Goal: Complete application form: Complete application form

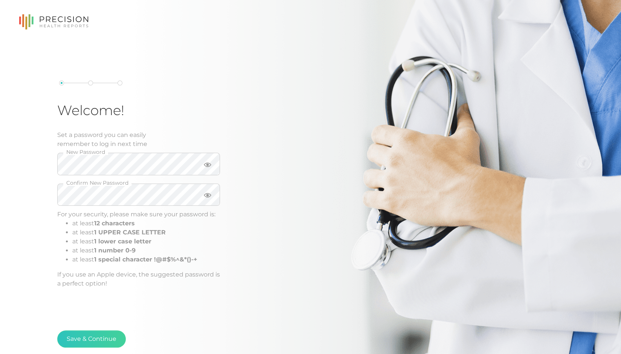
click at [204, 160] on div at bounding box center [207, 164] width 25 height 22
click at [206, 164] on icon at bounding box center [208, 165] width 8 height 5
click at [207, 193] on icon at bounding box center [208, 196] width 8 height 8
click at [104, 333] on button "Save & Continue" at bounding box center [91, 339] width 69 height 17
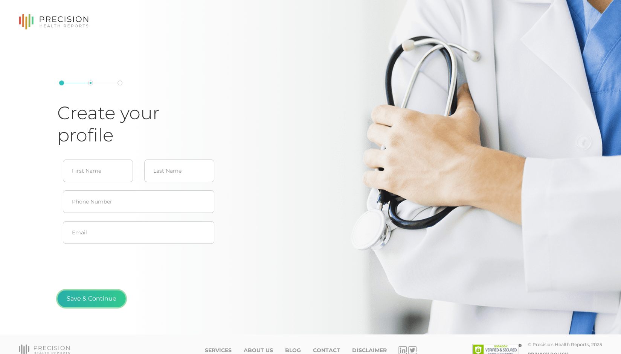
scroll to position [10, 0]
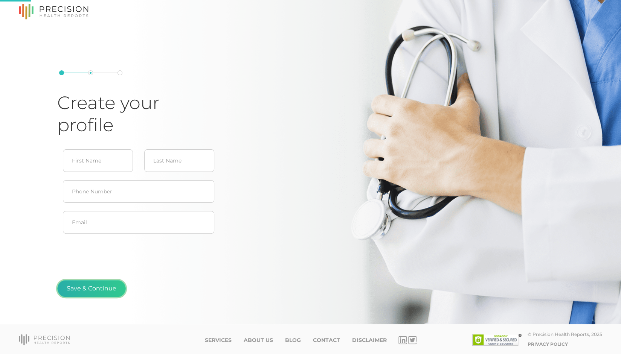
type input "[PERSON_NAME]"
type input "[EMAIL_ADDRESS][DOMAIN_NAME]"
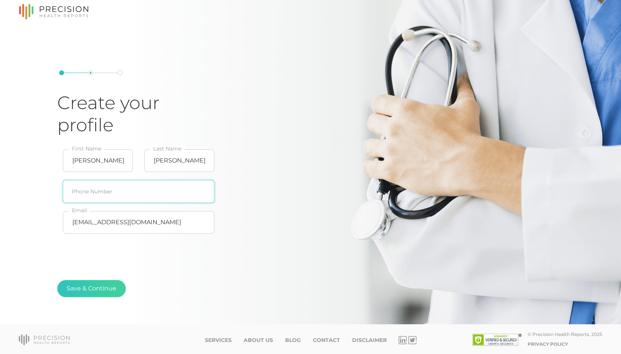
click at [78, 194] on input "text" at bounding box center [138, 191] width 151 height 23
type input "[PHONE_NUMBER]"
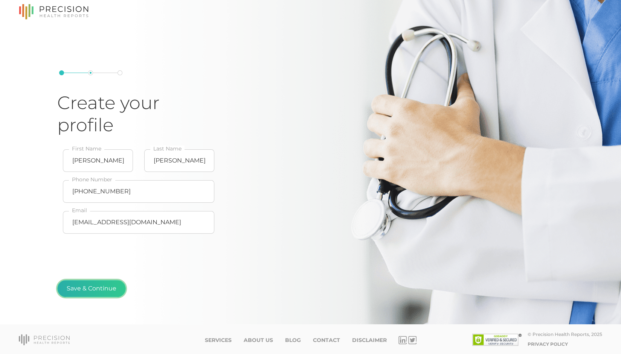
click at [95, 283] on button "Save & Continue" at bounding box center [91, 288] width 69 height 17
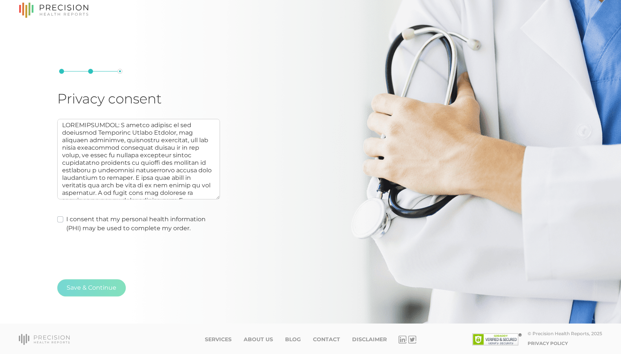
click at [66, 217] on label "I consent that my personal health information (PHI) may be used to complete my …" at bounding box center [143, 224] width 154 height 18
click at [62, 217] on input "I consent that my personal health information (PHI) may be used to complete my …" at bounding box center [60, 219] width 6 height 8
checkbox input "true"
type textarea "AUTHORIZATION: I hereby consent to and authorize Precision Health Reports, the …"
click at [109, 287] on button "Save & Continue" at bounding box center [91, 287] width 69 height 17
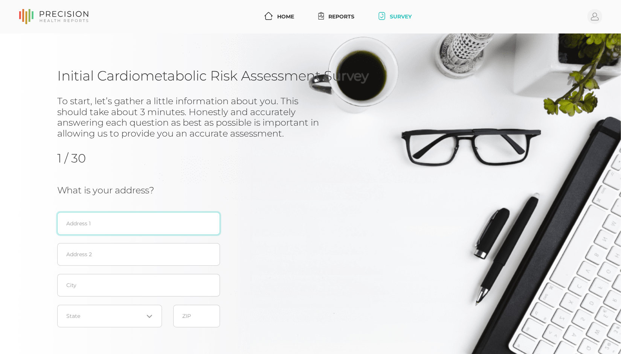
click at [113, 224] on input "text" at bounding box center [138, 223] width 163 height 23
type input "[STREET_ADDRESS]"
type input "Tulsa"
type input "74114"
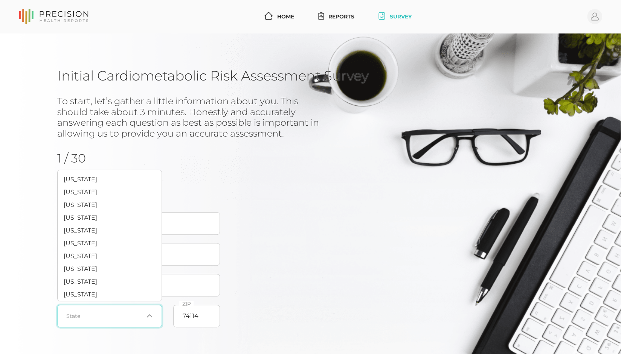
click at [147, 316] on icon "Search for option" at bounding box center [150, 316] width 6 height 6
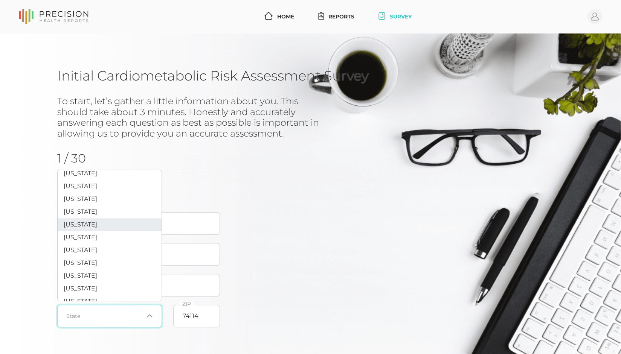
click at [121, 228] on li "[US_STATE]" at bounding box center [110, 224] width 104 height 13
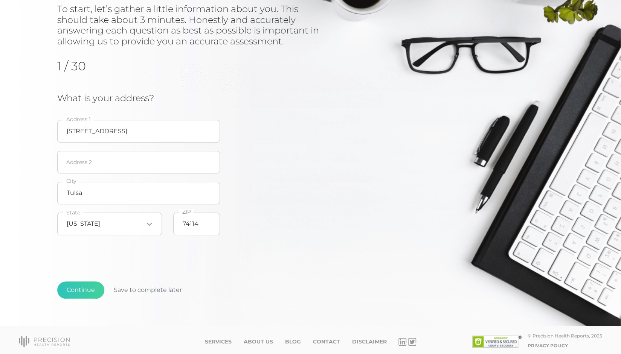
scroll to position [94, 0]
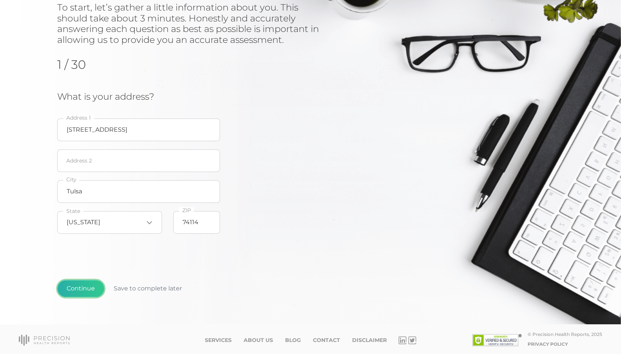
click at [95, 286] on button "Continue" at bounding box center [80, 288] width 47 height 17
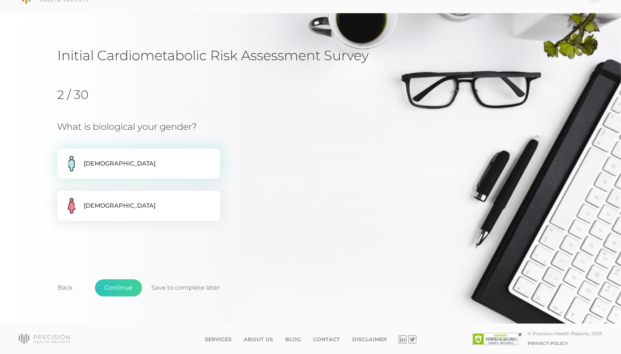
click at [77, 165] on icon at bounding box center [72, 164] width 12 height 16
click at [63, 156] on input "[DEMOGRAPHIC_DATA]" at bounding box center [60, 153] width 6 height 8
radio input "true"
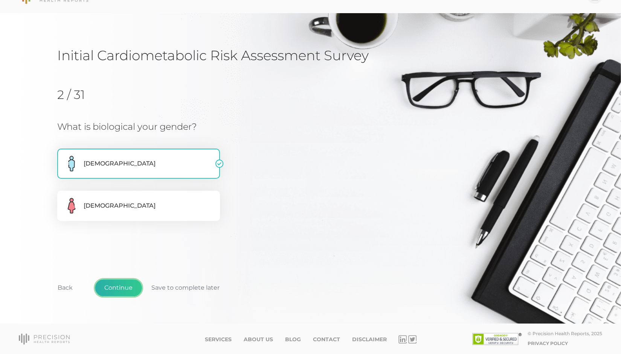
click at [116, 287] on button "Continue" at bounding box center [118, 287] width 47 height 17
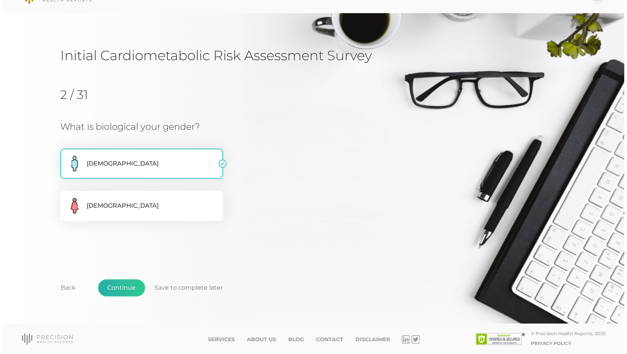
scroll to position [0, 0]
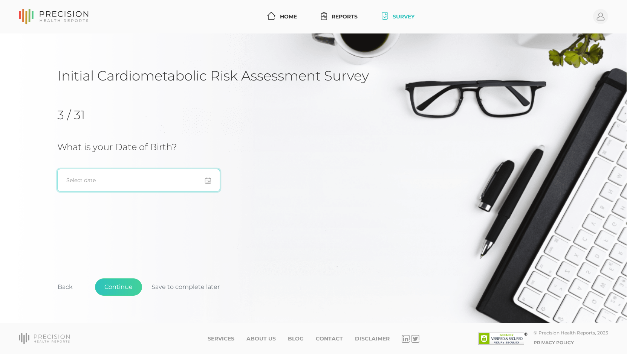
click at [105, 174] on input at bounding box center [138, 180] width 163 height 23
type input "[DATE]"
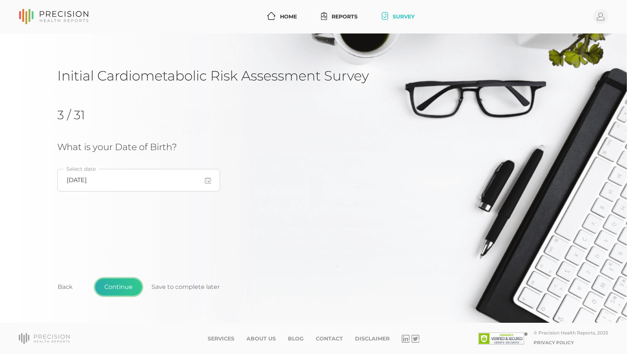
click at [123, 292] on button "Continue" at bounding box center [118, 287] width 47 height 17
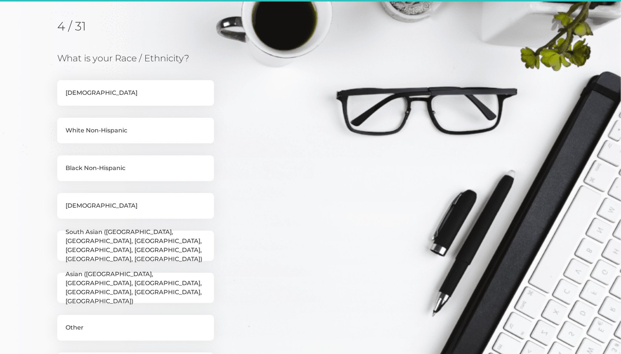
scroll to position [96, 0]
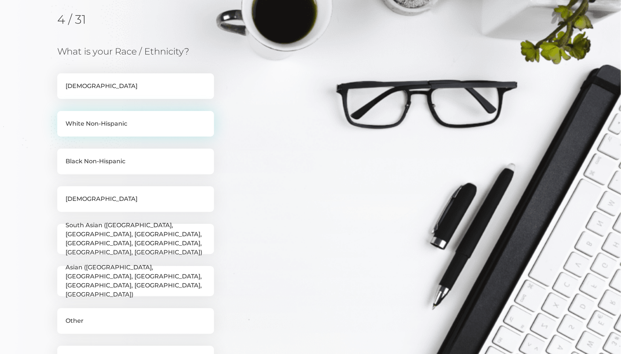
click at [114, 129] on label "White Non-Hispanic" at bounding box center [135, 124] width 157 height 26
click at [63, 119] on input "White Non-Hispanic" at bounding box center [60, 115] width 6 height 8
checkbox input "true"
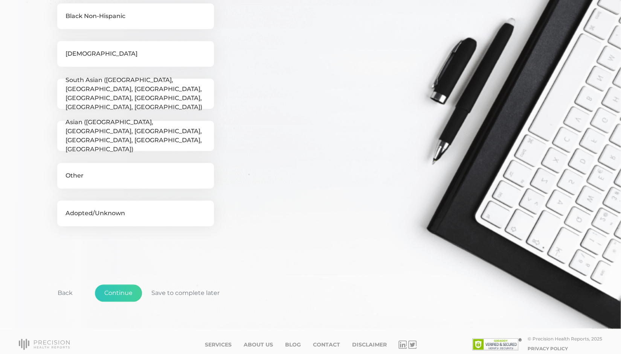
scroll to position [246, 0]
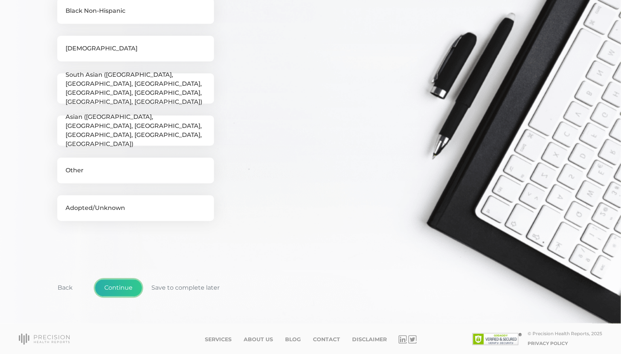
click at [118, 284] on button "Continue" at bounding box center [118, 287] width 47 height 17
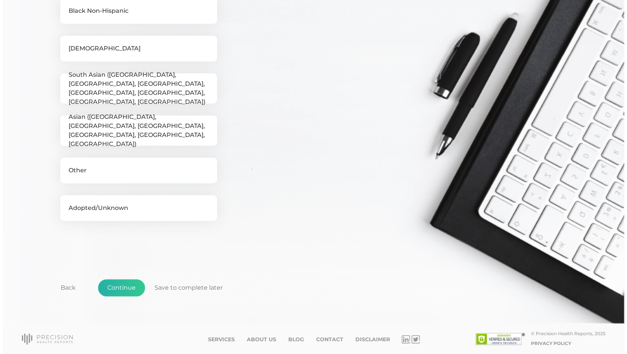
scroll to position [0, 0]
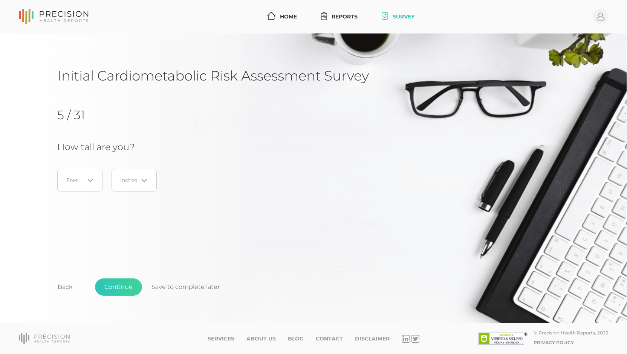
click at [87, 175] on div "Loading..." at bounding box center [79, 180] width 45 height 23
click at [82, 223] on li "5" at bounding box center [80, 229] width 60 height 13
click at [140, 182] on div "Loading..." at bounding box center [142, 181] width 9 height 8
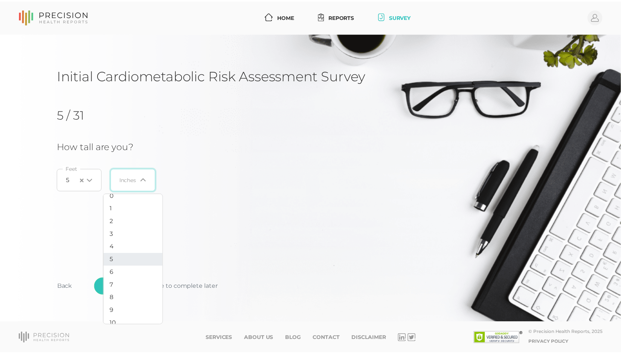
scroll to position [15, 0]
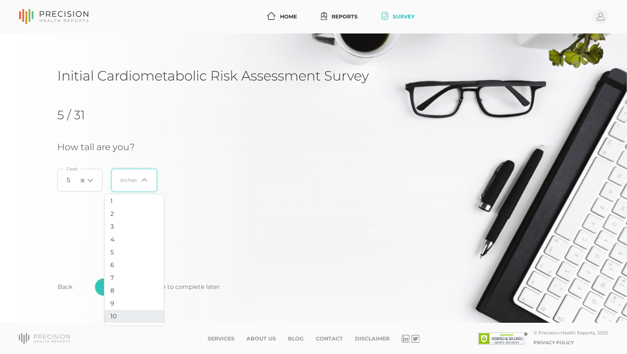
click at [151, 316] on li "10" at bounding box center [134, 317] width 60 height 13
click at [126, 275] on div "Back Continue Save to complete later" at bounding box center [313, 292] width 512 height 56
click at [127, 286] on button "Continue" at bounding box center [118, 287] width 47 height 17
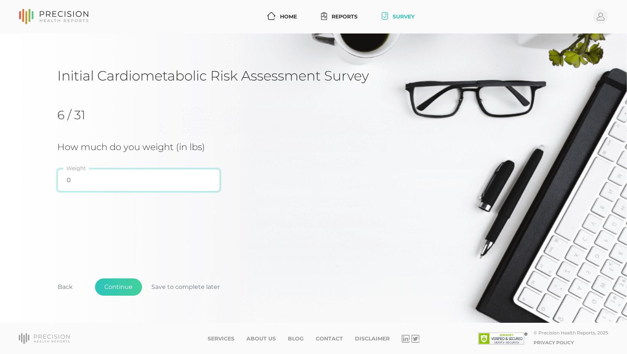
click at [87, 177] on input "0" at bounding box center [138, 180] width 163 height 23
type input "160"
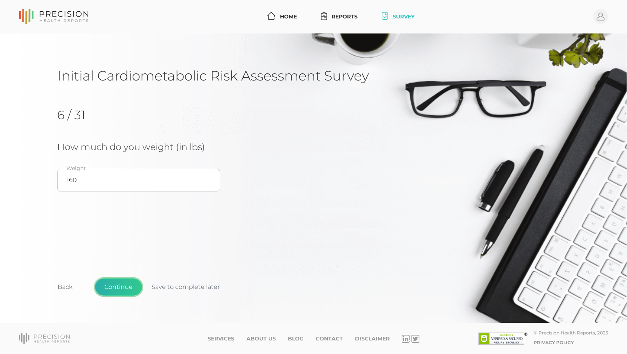
click at [118, 284] on button "Continue" at bounding box center [118, 287] width 47 height 17
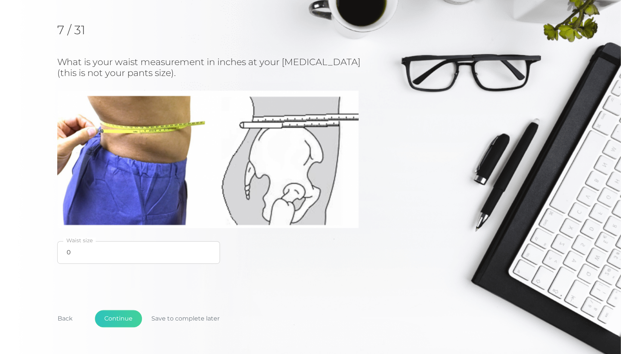
scroll to position [90, 0]
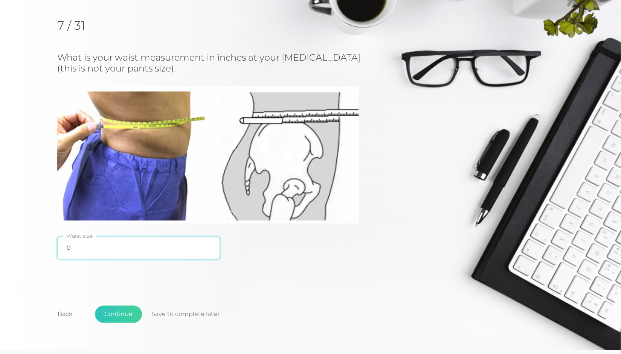
click at [80, 243] on input "0" at bounding box center [138, 248] width 163 height 23
type input "30"
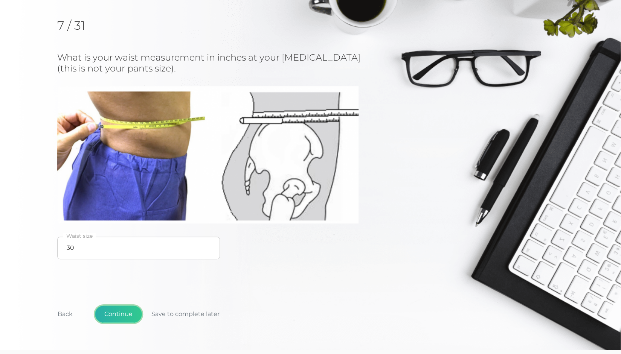
click at [115, 312] on button "Continue" at bounding box center [118, 314] width 47 height 17
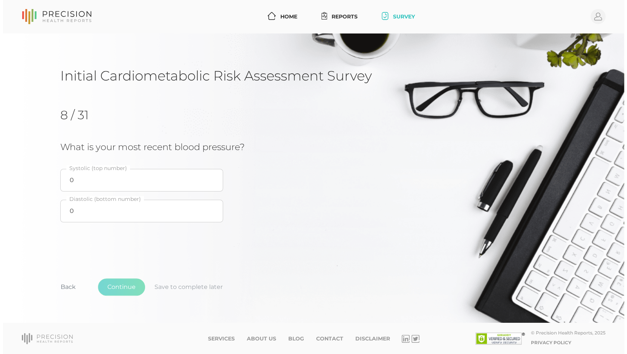
scroll to position [0, 0]
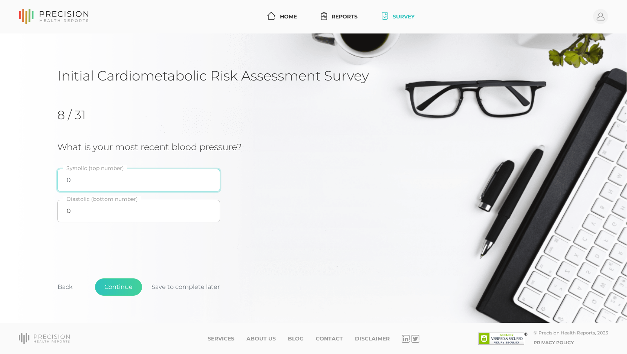
click at [80, 183] on input "0" at bounding box center [138, 180] width 163 height 23
type input "115"
type input "84"
click at [123, 290] on button "Continue" at bounding box center [118, 287] width 47 height 17
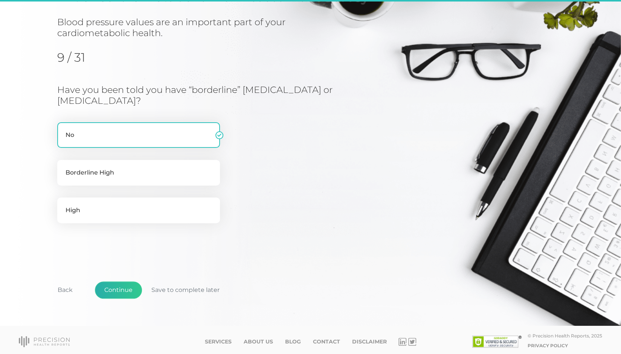
scroll to position [82, 0]
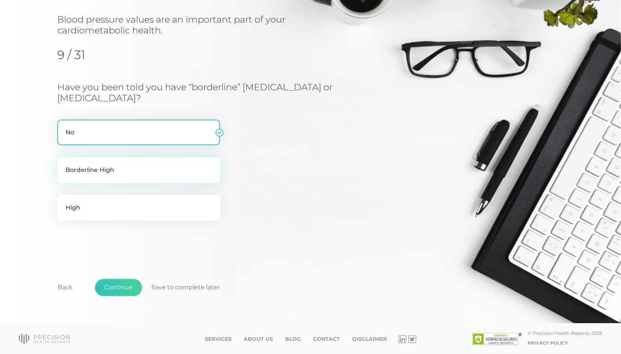
click at [114, 174] on label "Borderline High" at bounding box center [138, 170] width 163 height 26
click at [63, 165] on input "Borderline High" at bounding box center [60, 161] width 6 height 8
radio input "true"
radio input "false"
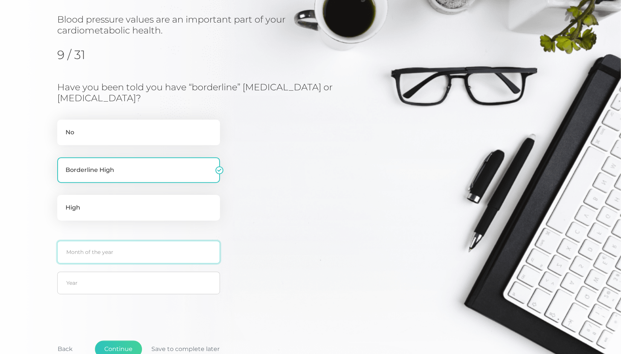
click at [98, 251] on input "text" at bounding box center [138, 252] width 163 height 23
type input "10"
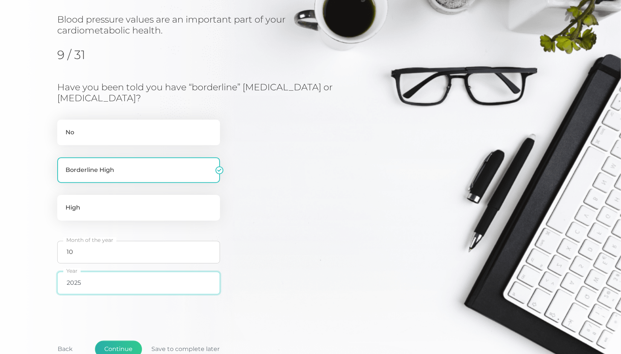
type input "2025"
click at [124, 349] on button "Continue" at bounding box center [118, 349] width 47 height 17
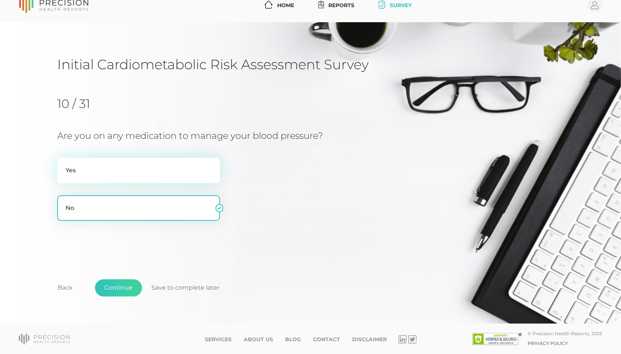
click at [93, 170] on label "Yes" at bounding box center [138, 171] width 163 height 26
click at [63, 165] on input "Yes" at bounding box center [60, 162] width 6 height 8
radio input "true"
radio input "false"
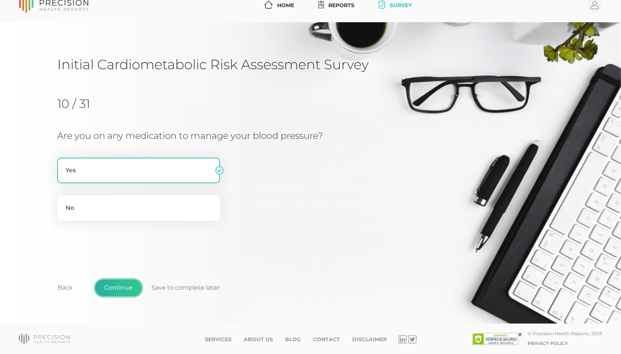
click at [127, 287] on button "Continue" at bounding box center [118, 287] width 47 height 17
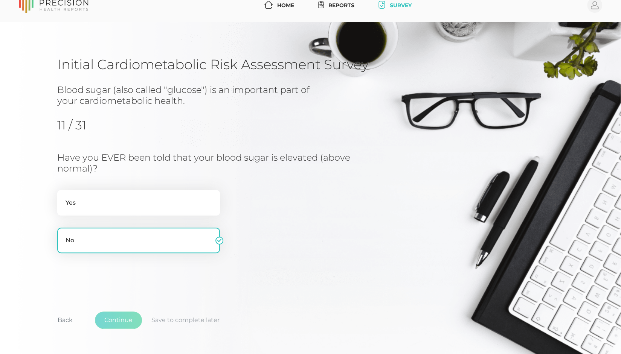
scroll to position [44, 0]
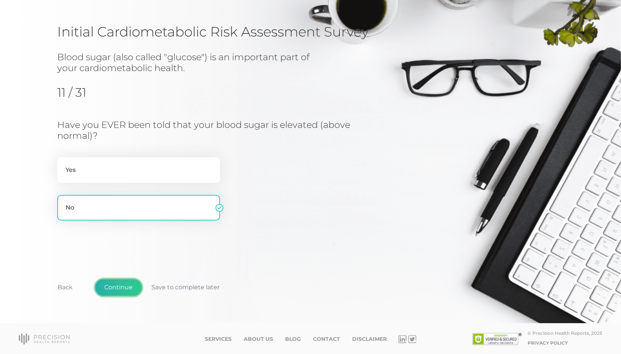
click at [132, 285] on button "Continue" at bounding box center [118, 287] width 47 height 17
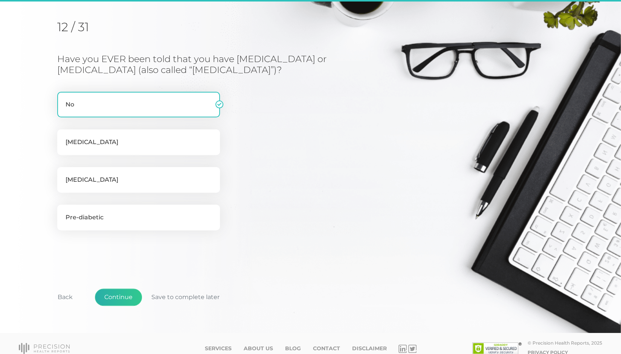
scroll to position [96, 0]
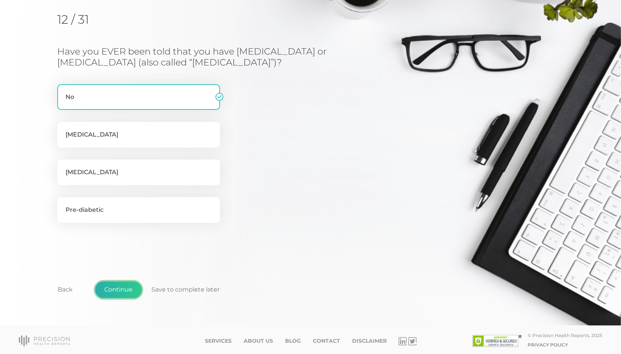
click at [133, 289] on button "Continue" at bounding box center [118, 289] width 47 height 17
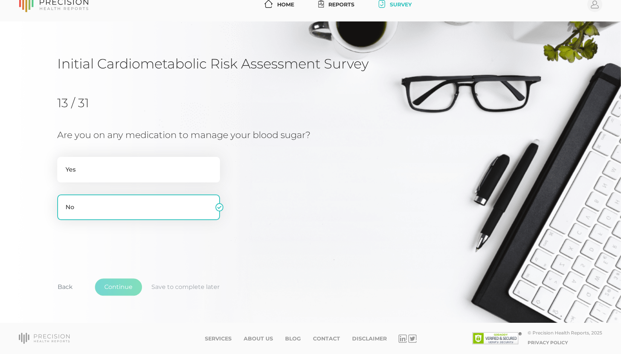
scroll to position [11, 0]
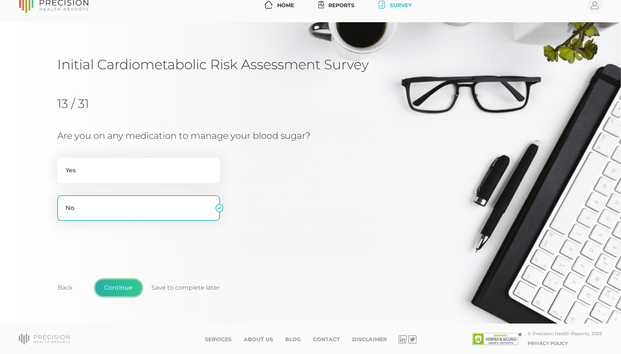
click at [131, 287] on button "Continue" at bounding box center [118, 287] width 47 height 17
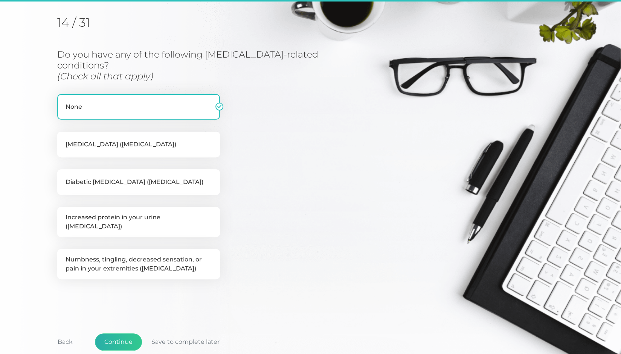
scroll to position [96, 0]
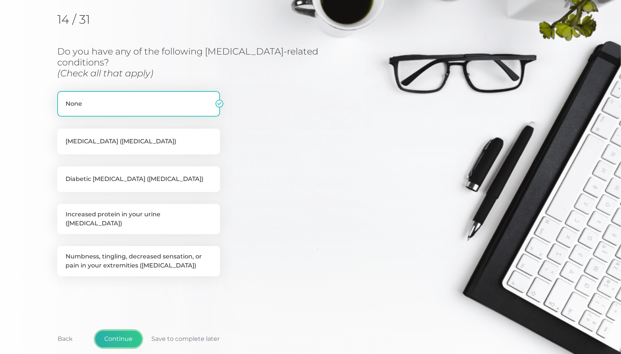
click at [124, 331] on button "Continue" at bounding box center [118, 339] width 47 height 17
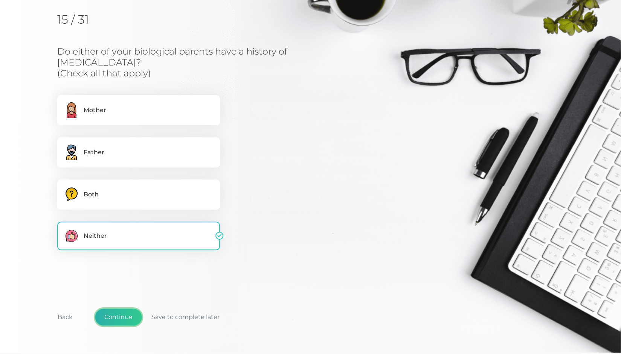
click at [118, 309] on button "Continue" at bounding box center [118, 317] width 47 height 17
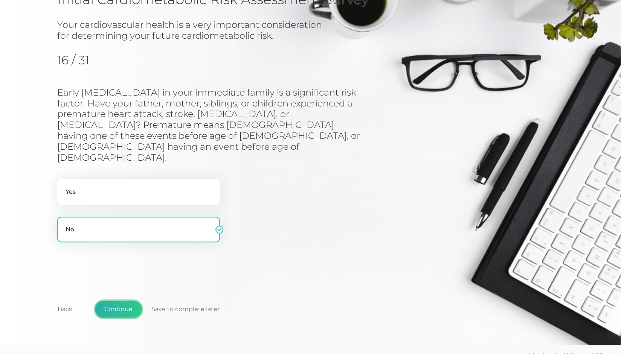
click at [124, 301] on button "Continue" at bounding box center [118, 309] width 47 height 17
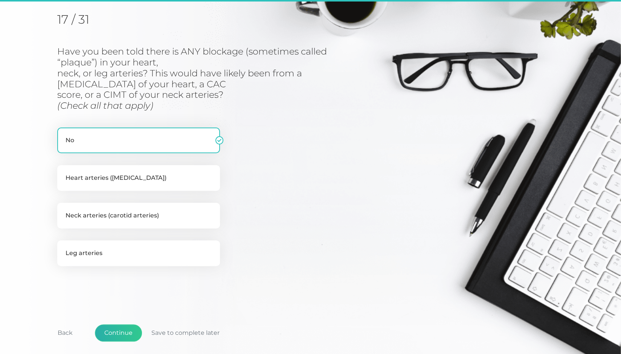
scroll to position [96, 0]
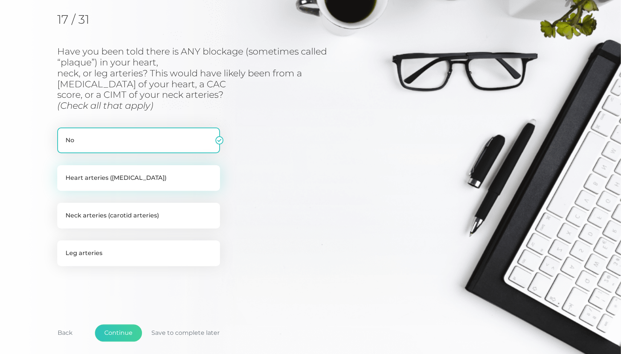
click at [126, 178] on label "Heart arteries ([MEDICAL_DATA])" at bounding box center [138, 178] width 163 height 26
click at [63, 173] on input "Heart arteries ([MEDICAL_DATA])" at bounding box center [60, 169] width 6 height 8
checkbox input "true"
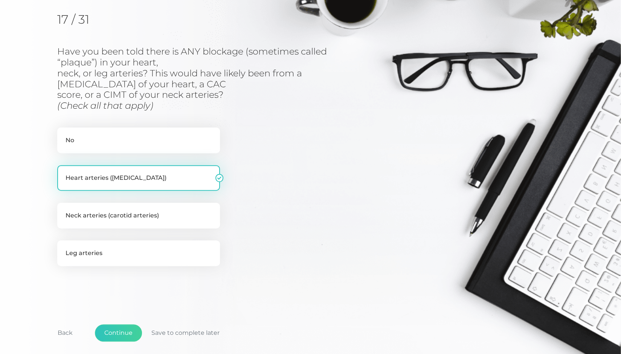
checkbox input "false"
click at [126, 331] on button "Continue" at bounding box center [118, 333] width 47 height 17
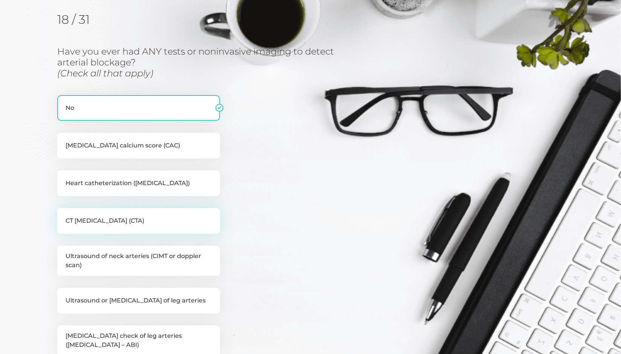
click at [96, 211] on label "CT [MEDICAL_DATA] (CTA)" at bounding box center [138, 221] width 163 height 26
click at [63, 211] on input "CT [MEDICAL_DATA] (CTA)" at bounding box center [60, 212] width 6 height 8
checkbox input "true"
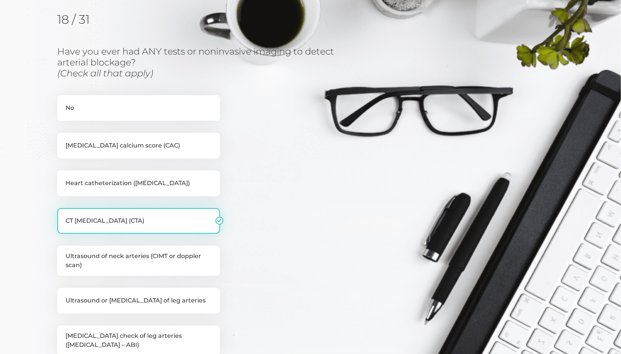
checkbox input "false"
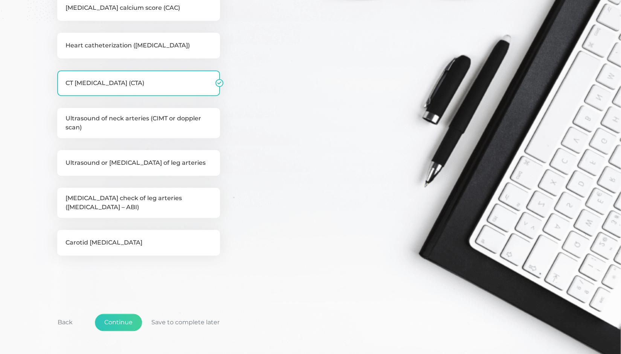
scroll to position [268, 0]
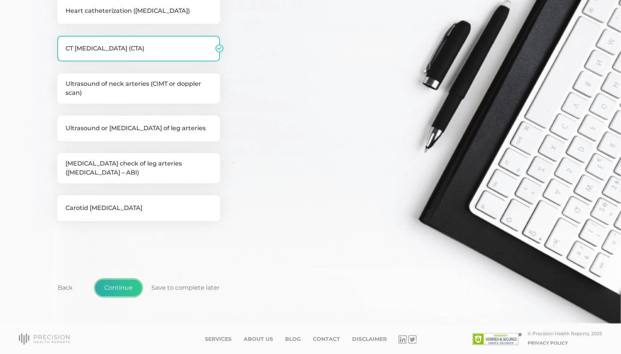
click at [125, 285] on button "Continue" at bounding box center [118, 287] width 47 height 17
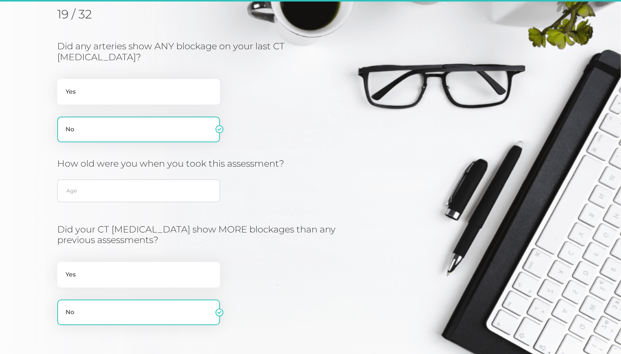
scroll to position [96, 0]
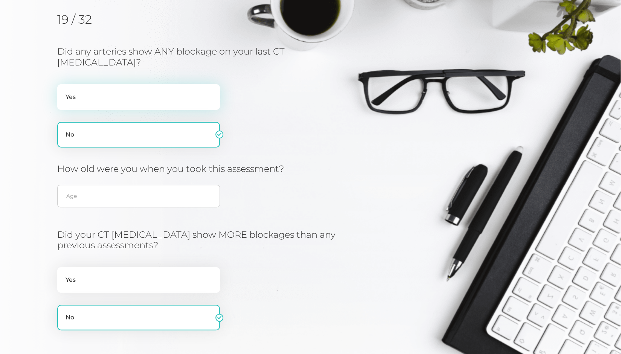
click at [102, 84] on label "Yes" at bounding box center [138, 97] width 163 height 26
click at [63, 84] on input "Yes" at bounding box center [60, 88] width 6 height 8
radio input "true"
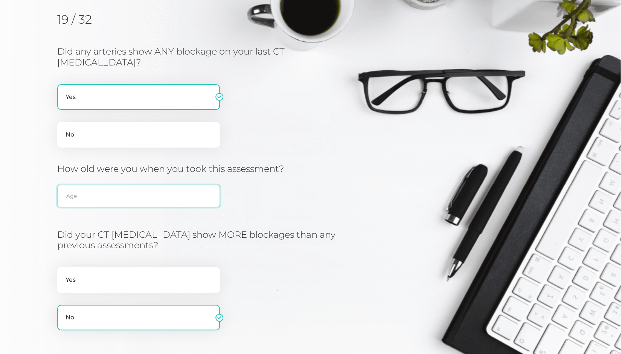
click at [114, 186] on input "text" at bounding box center [138, 196] width 163 height 23
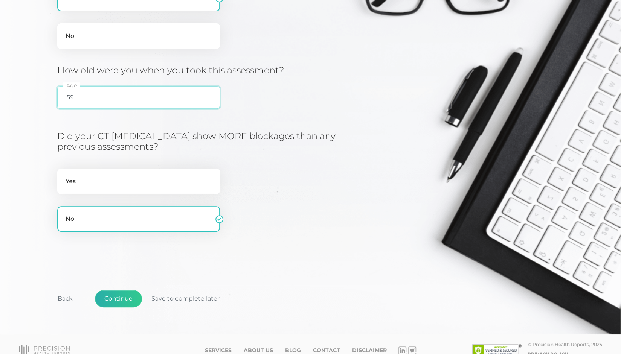
type input "59"
click at [119, 290] on button "Continue" at bounding box center [118, 298] width 47 height 17
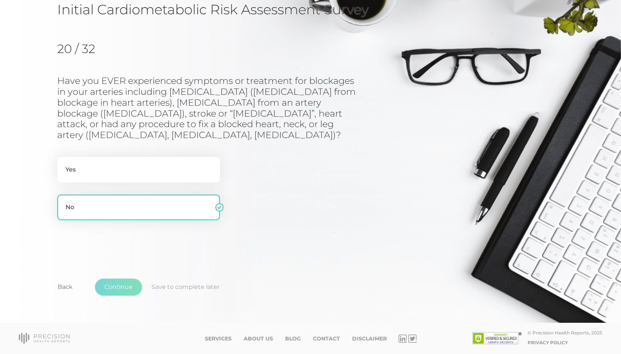
scroll to position [55, 0]
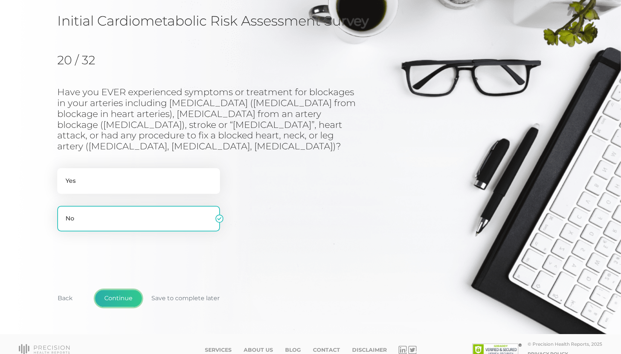
click at [127, 290] on button "Continue" at bounding box center [118, 298] width 47 height 17
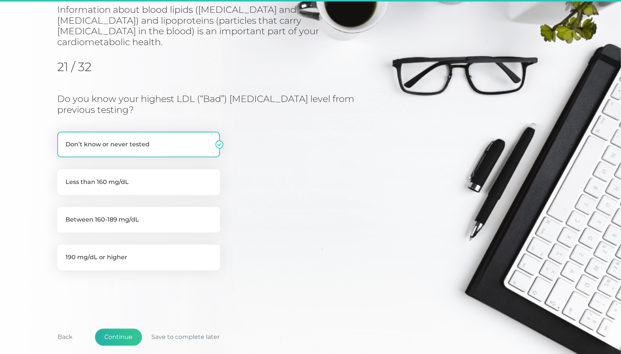
scroll to position [96, 0]
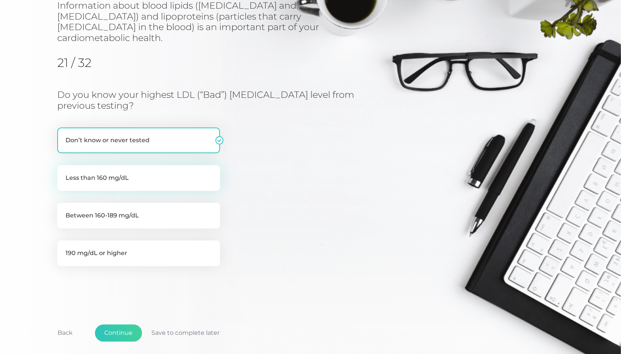
click at [147, 166] on label "Less than 160 mg/dL" at bounding box center [138, 178] width 163 height 26
click at [63, 166] on input "Less than 160 mg/dL" at bounding box center [60, 169] width 6 height 8
radio input "true"
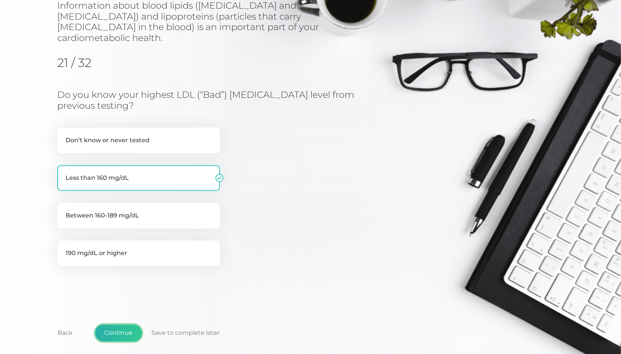
click at [111, 325] on button "Continue" at bounding box center [118, 333] width 47 height 17
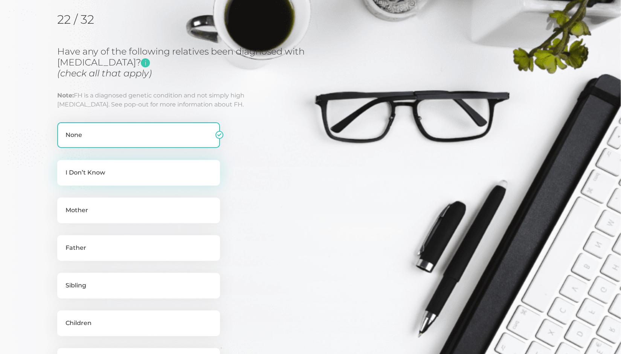
click at [101, 177] on label "I Don’t Know" at bounding box center [138, 173] width 163 height 26
click at [63, 168] on input "I Don’t Know" at bounding box center [60, 164] width 6 height 8
checkbox input "true"
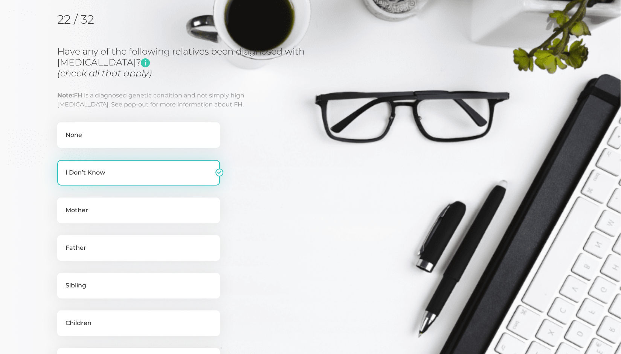
checkbox input "false"
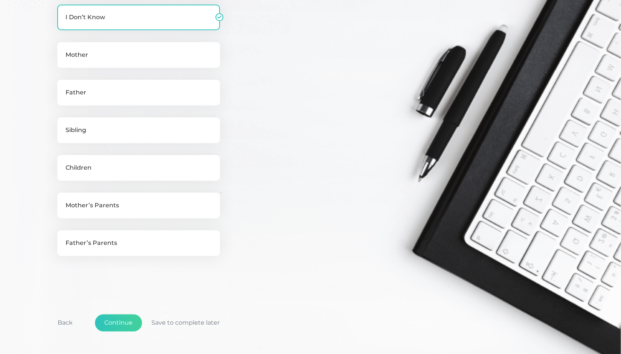
scroll to position [266, 0]
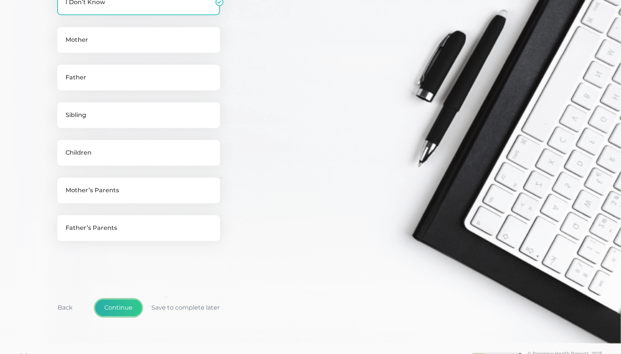
click at [130, 307] on button "Continue" at bounding box center [118, 307] width 47 height 17
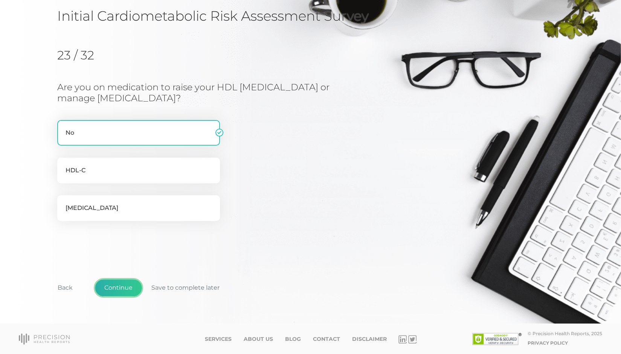
click at [122, 290] on button "Continue" at bounding box center [118, 287] width 47 height 17
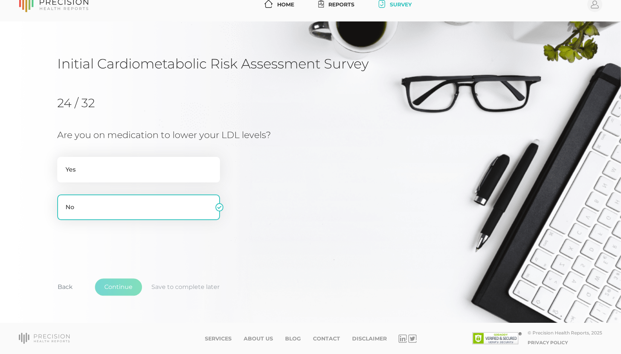
scroll to position [11, 0]
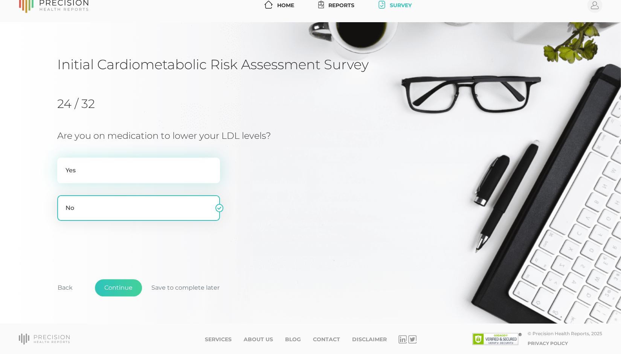
click at [101, 178] on label "Yes" at bounding box center [138, 171] width 163 height 26
click at [63, 165] on input "Yes" at bounding box center [60, 162] width 6 height 8
radio input "true"
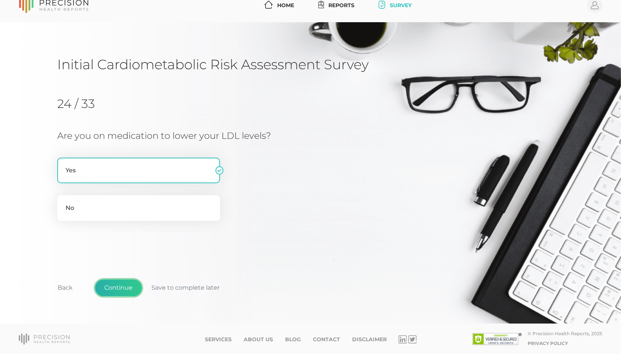
click at [124, 287] on button "Continue" at bounding box center [118, 287] width 47 height 17
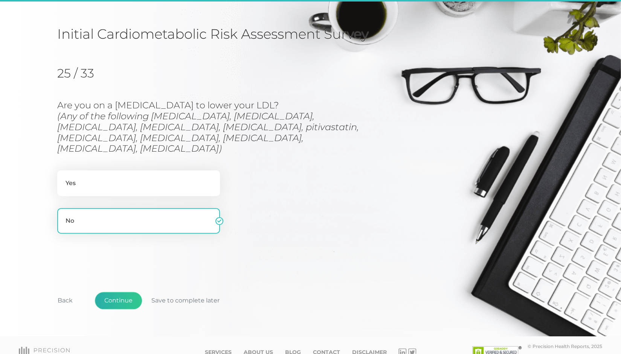
scroll to position [44, 0]
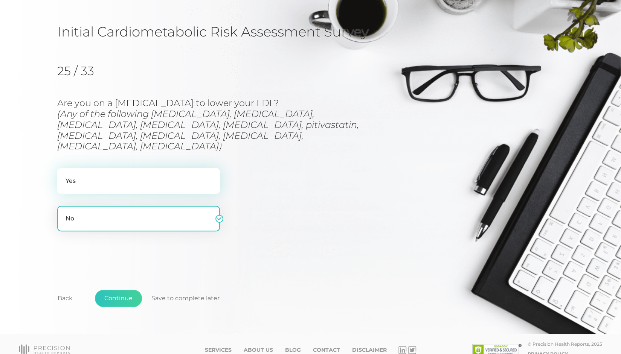
click at [117, 173] on label "Yes" at bounding box center [138, 181] width 163 height 26
click at [63, 173] on input "Yes" at bounding box center [60, 172] width 6 height 8
radio input "true"
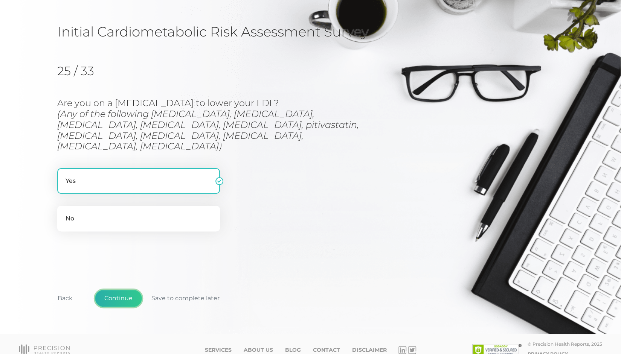
click at [123, 290] on button "Continue" at bounding box center [118, 298] width 47 height 17
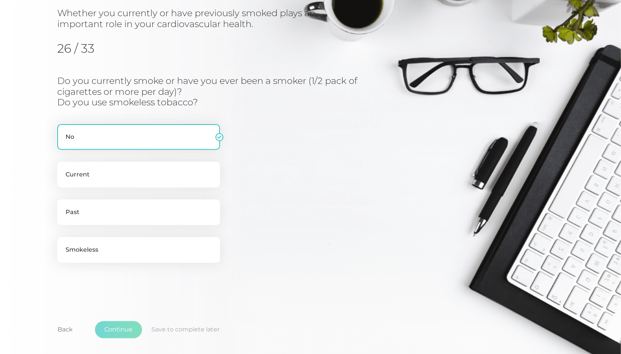
scroll to position [96, 0]
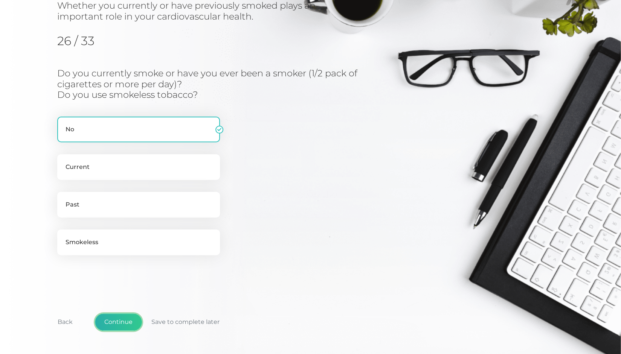
click at [124, 325] on button "Continue" at bounding box center [118, 322] width 47 height 17
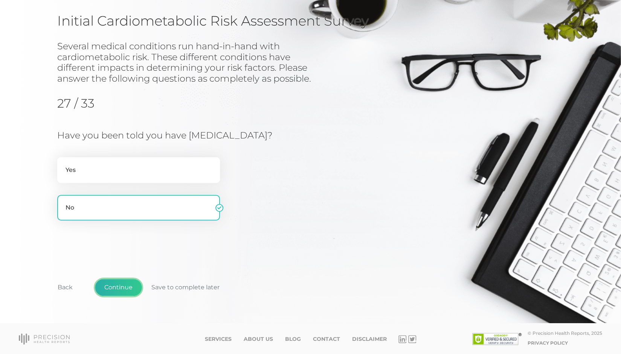
click at [116, 294] on button "Continue" at bounding box center [118, 287] width 47 height 17
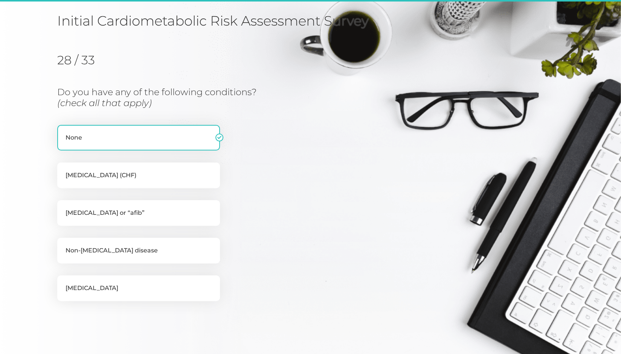
scroll to position [96, 0]
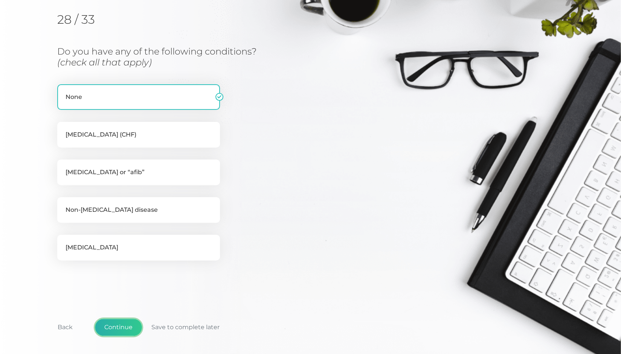
click at [121, 321] on button "Continue" at bounding box center [118, 327] width 47 height 17
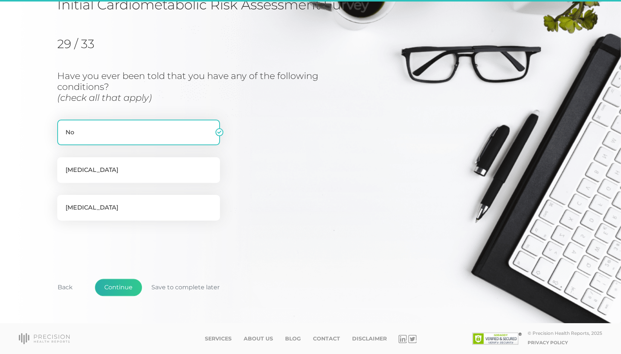
scroll to position [71, 0]
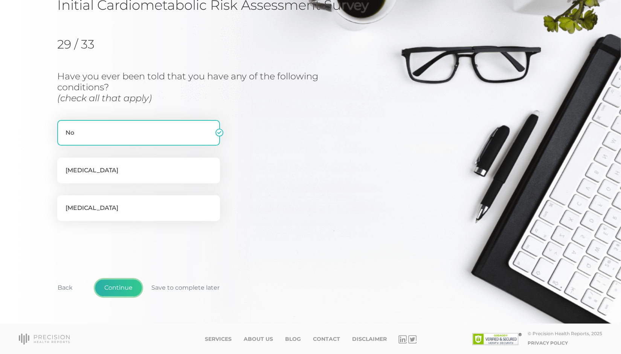
click at [120, 294] on button "Continue" at bounding box center [118, 287] width 47 height 17
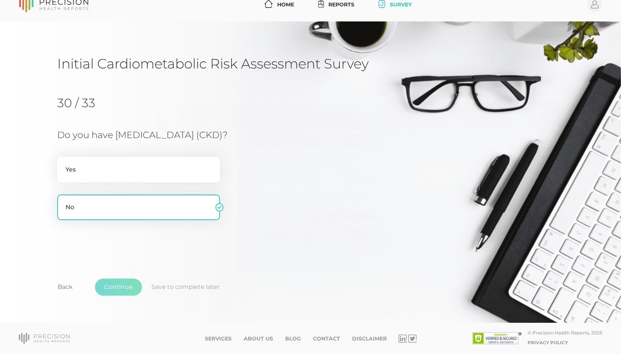
scroll to position [11, 0]
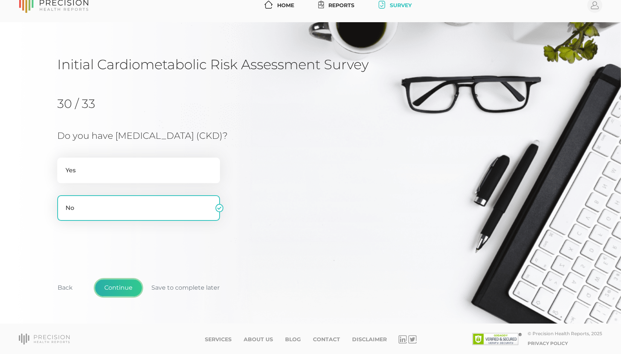
click at [118, 286] on button "Continue" at bounding box center [118, 287] width 47 height 17
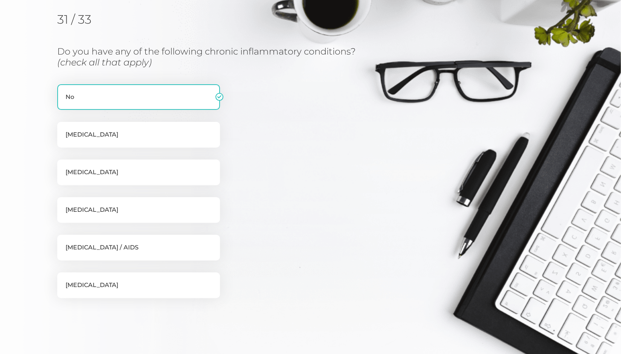
scroll to position [173, 0]
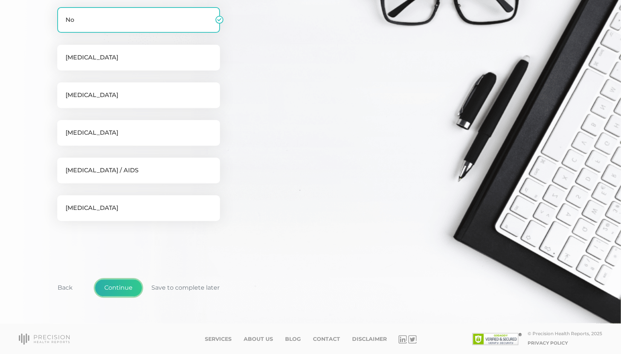
click at [126, 287] on button "Continue" at bounding box center [118, 287] width 47 height 17
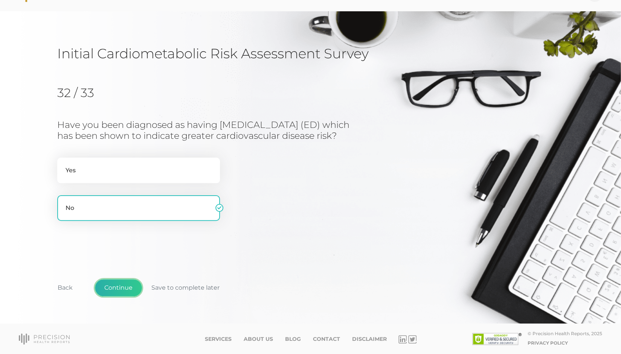
click at [109, 290] on button "Continue" at bounding box center [118, 287] width 47 height 17
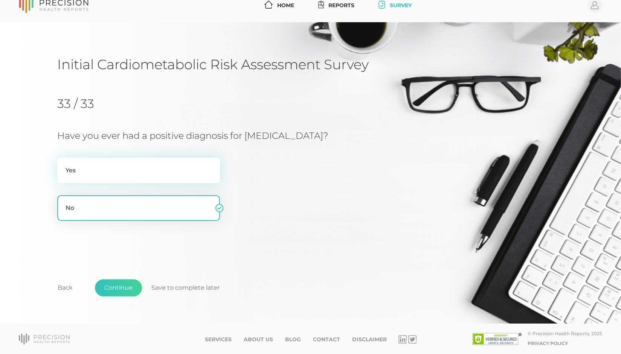
click at [132, 174] on label "Yes" at bounding box center [138, 171] width 163 height 26
click at [63, 165] on input "Yes" at bounding box center [60, 162] width 6 height 8
radio input "true"
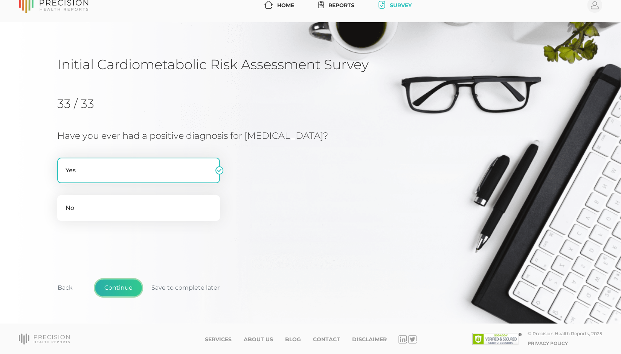
click at [128, 290] on button "Continue" at bounding box center [118, 287] width 47 height 17
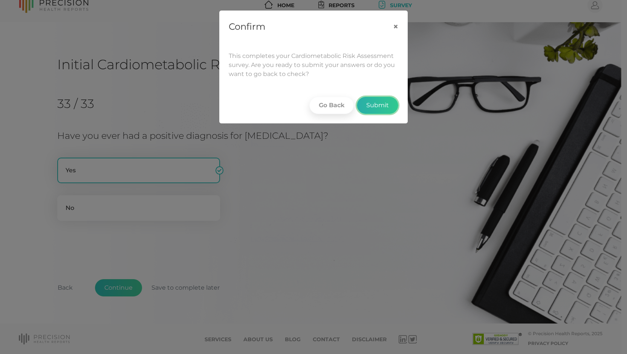
click at [377, 105] on button "Submit" at bounding box center [377, 105] width 41 height 17
